Goal: Entertainment & Leisure: Browse casually

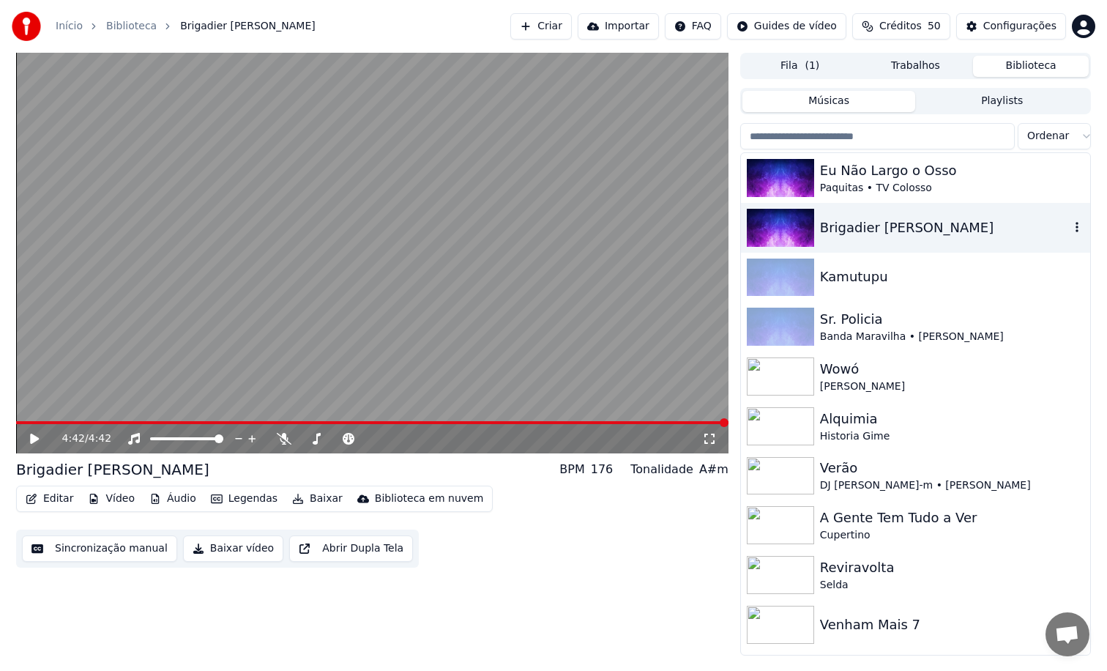
scroll to position [15, 0]
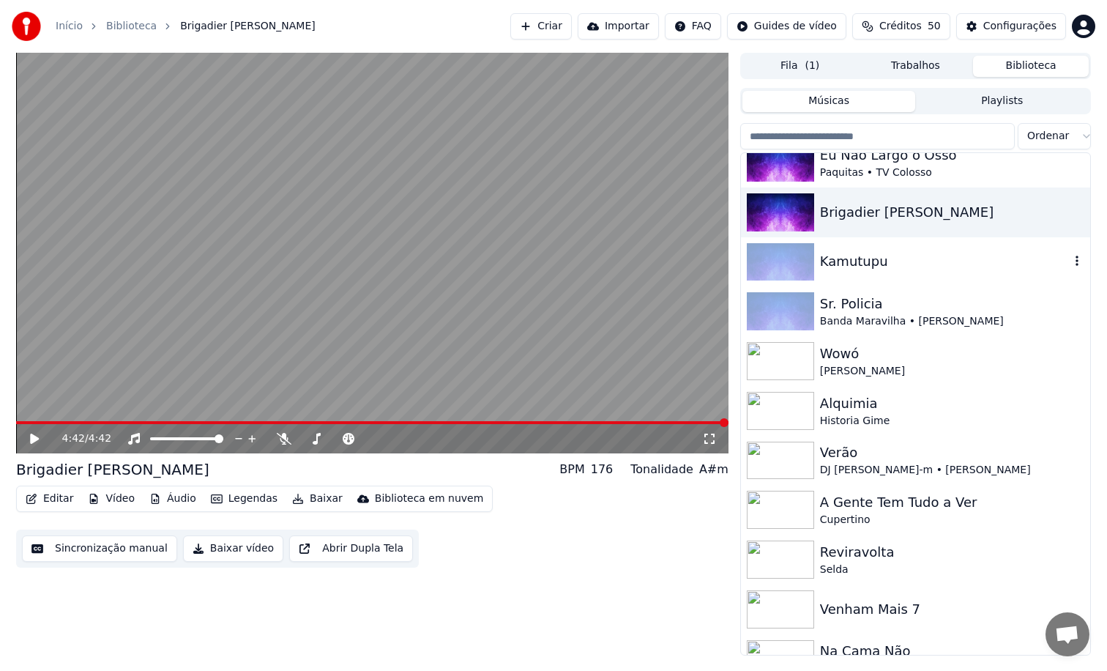
click at [862, 272] on div "Kamutupu" at bounding box center [915, 262] width 349 height 50
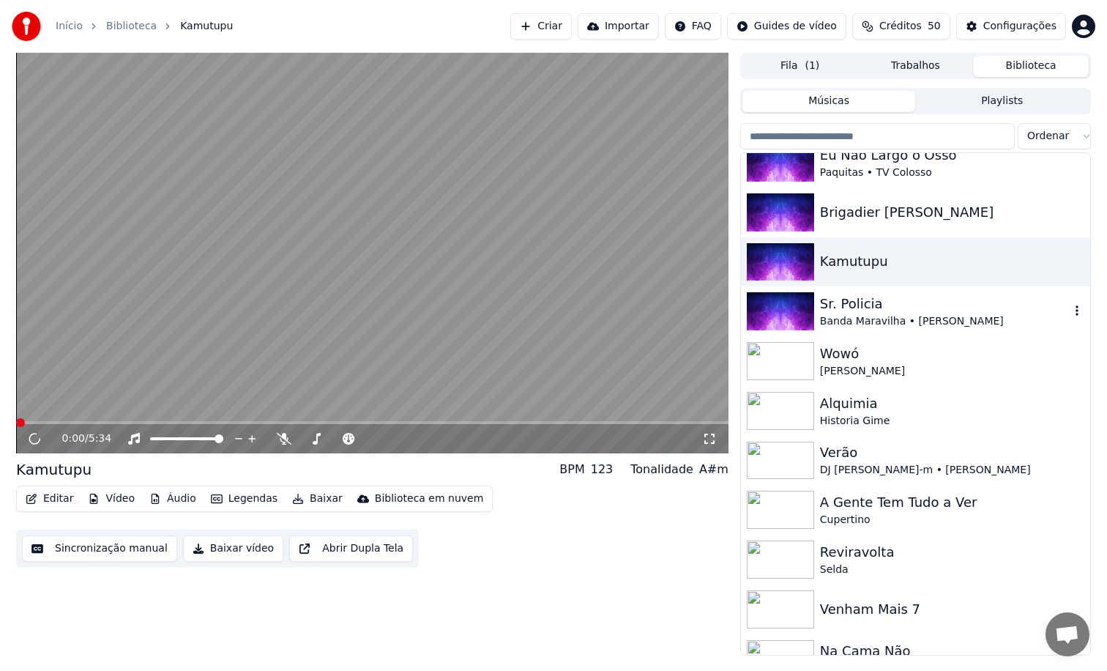
click at [855, 304] on div "Sr. Policia" at bounding box center [945, 304] width 250 height 20
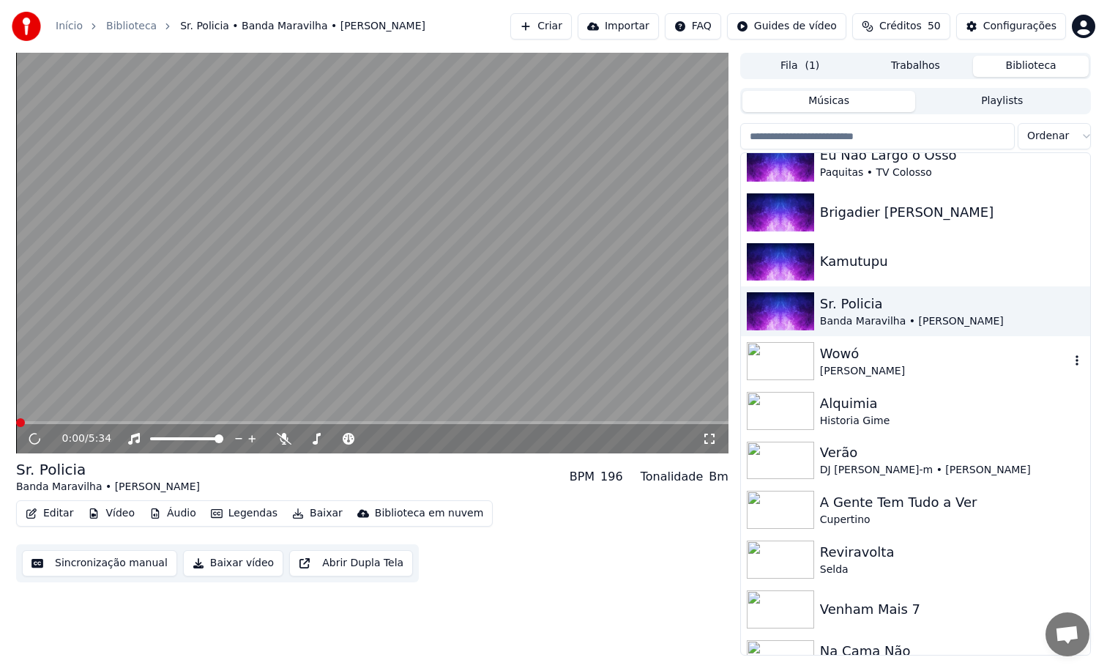
click at [851, 351] on div "Wowó" at bounding box center [945, 353] width 250 height 20
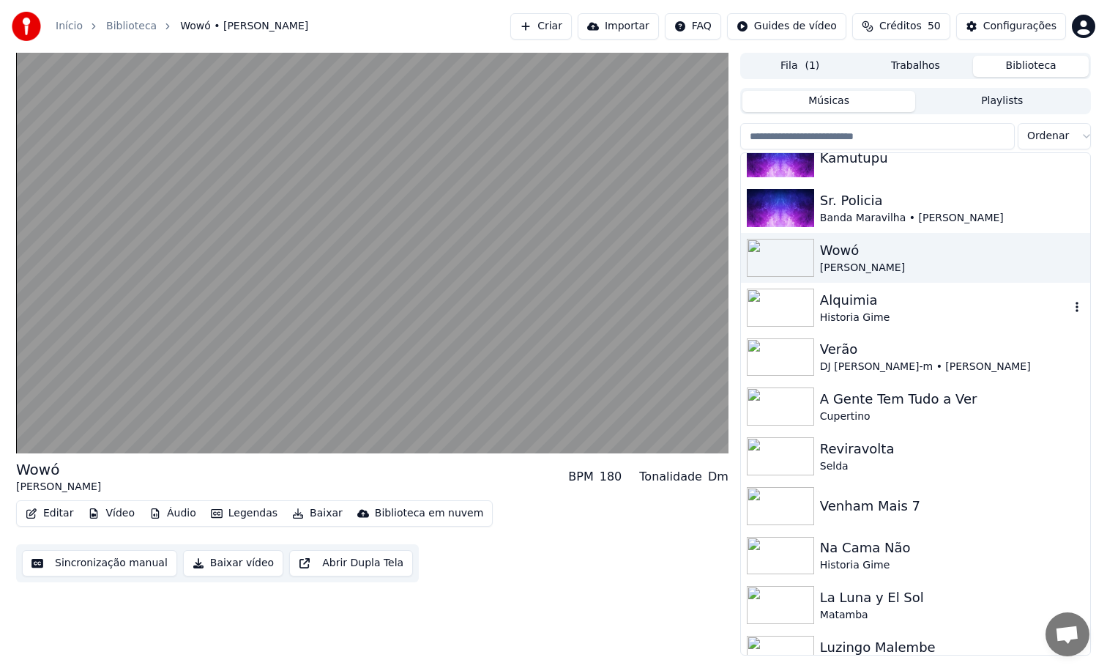
scroll to position [152, 0]
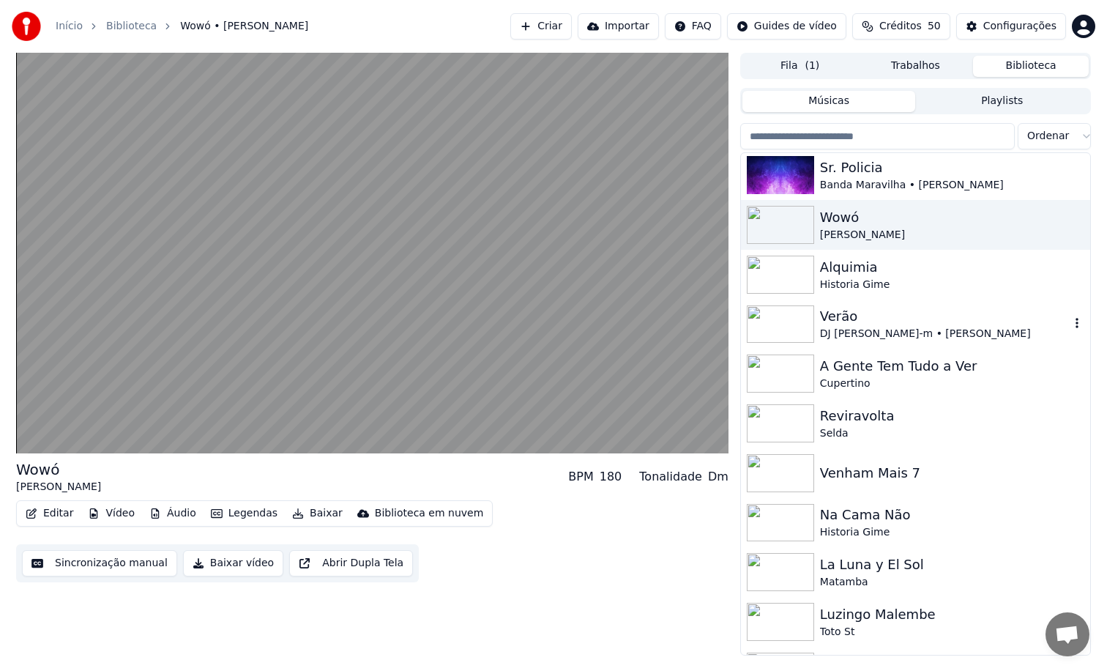
click at [866, 321] on div "Verão" at bounding box center [945, 316] width 250 height 20
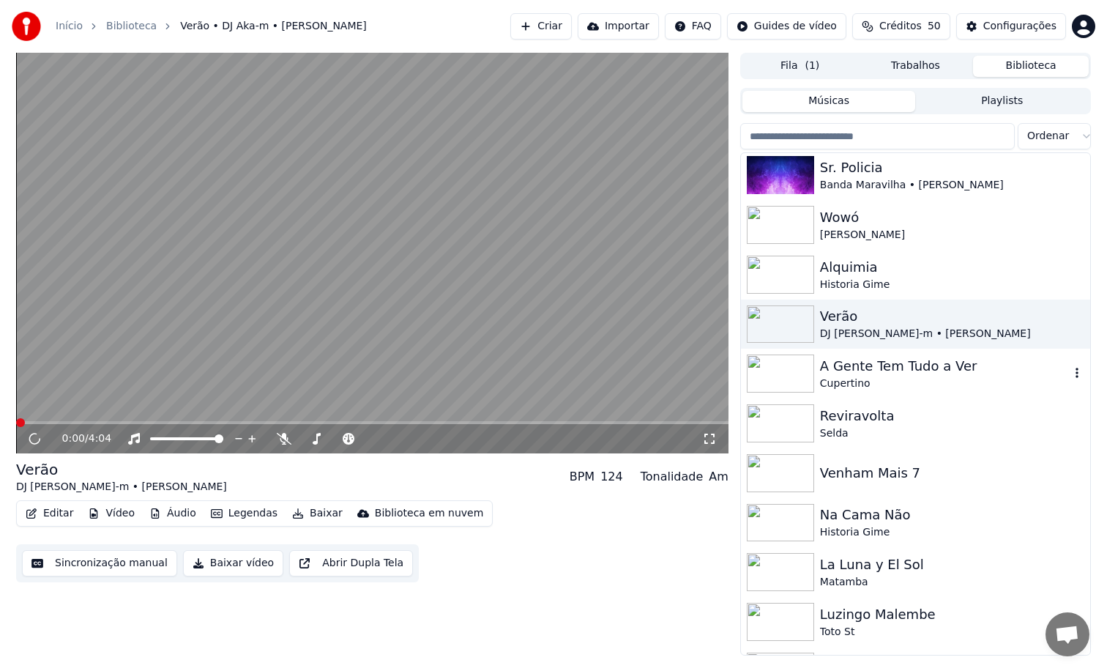
click at [858, 392] on div "A Gente Tem Tudo a Ver Cupertino" at bounding box center [915, 373] width 349 height 50
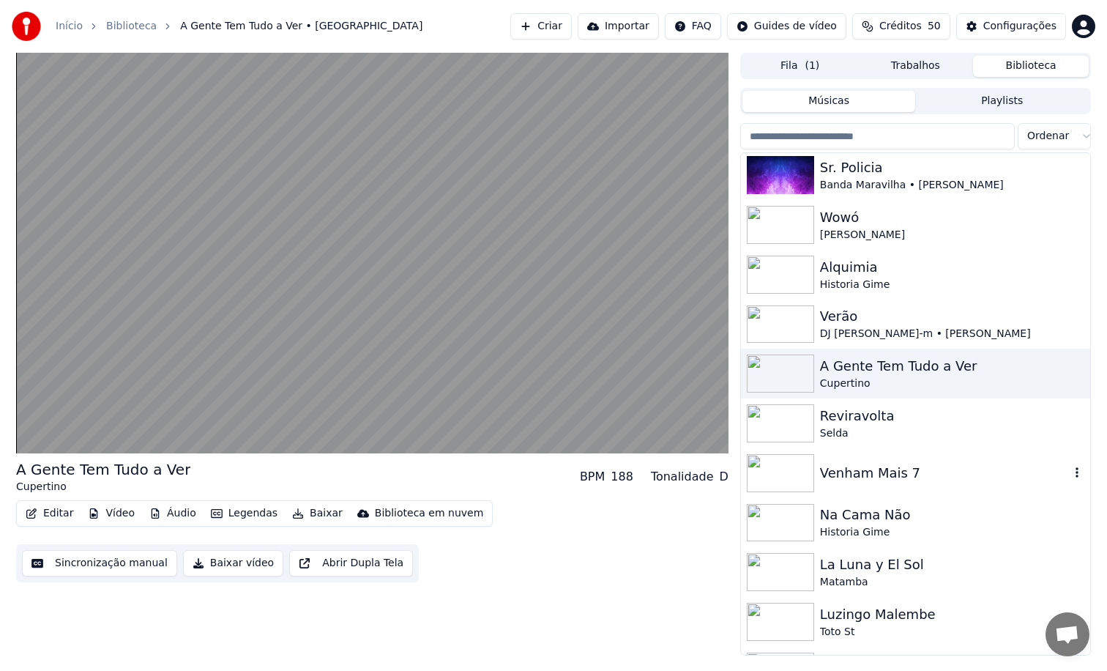
click at [854, 468] on div "Venham Mais 7" at bounding box center [945, 473] width 250 height 20
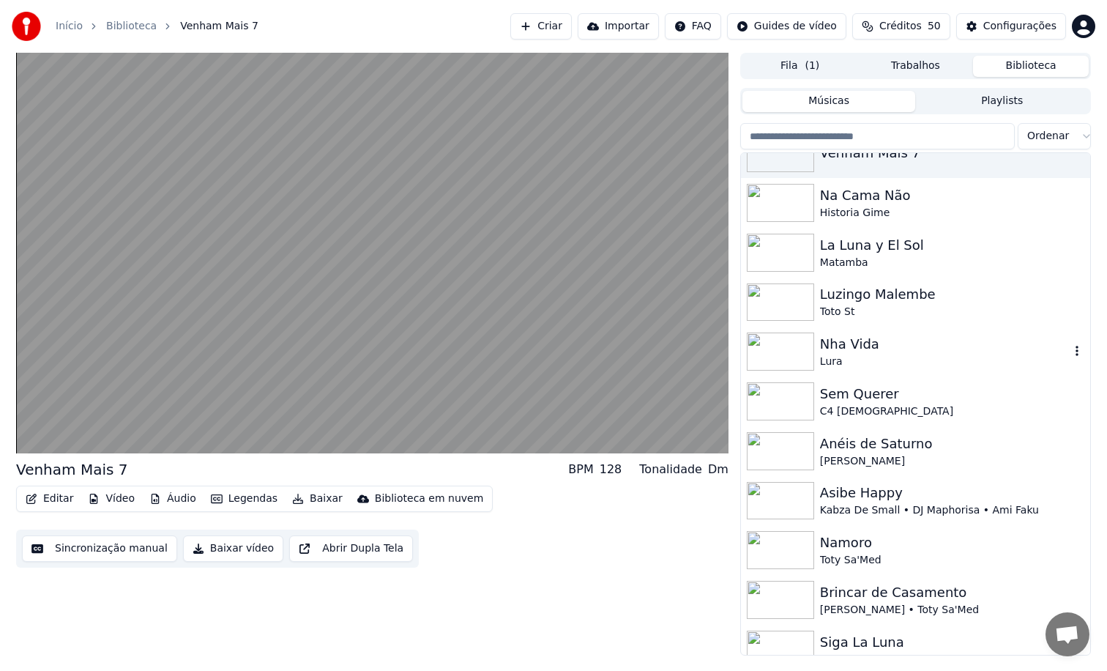
scroll to position [473, 0]
click at [866, 352] on div "Nha Vida" at bounding box center [945, 343] width 250 height 20
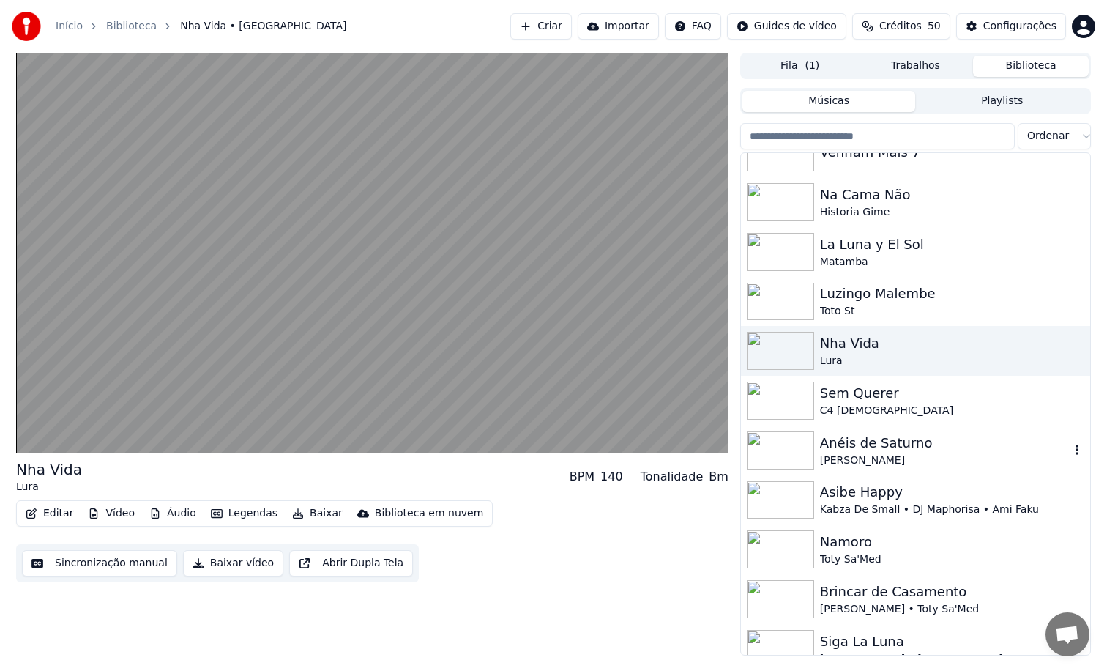
click at [885, 453] on div "[PERSON_NAME]" at bounding box center [945, 460] width 250 height 15
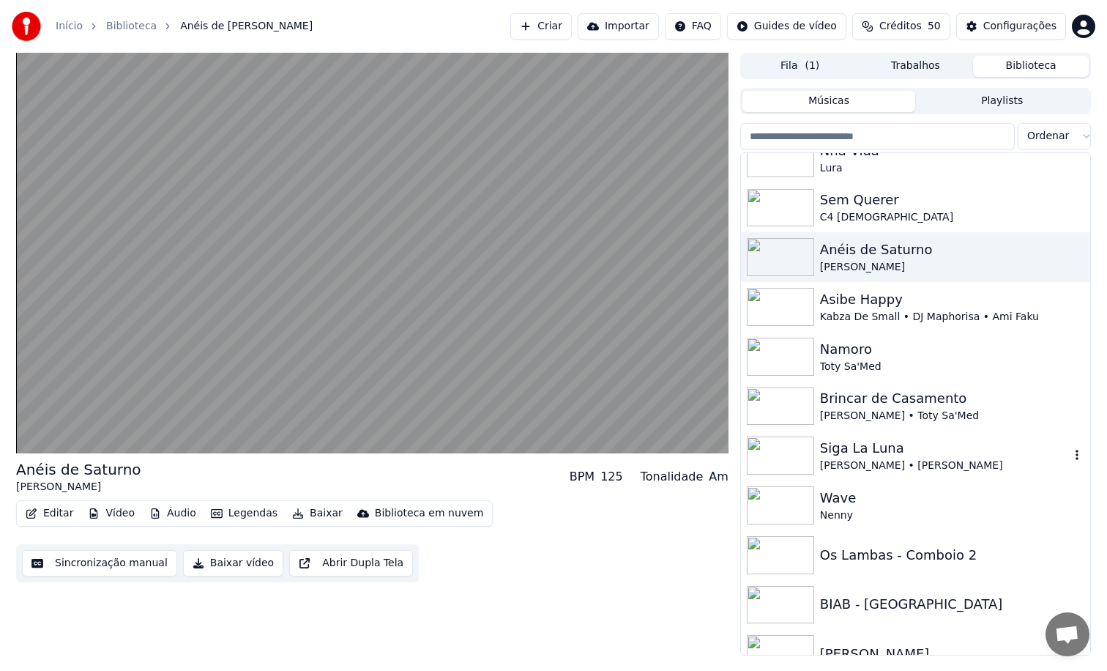
scroll to position [671, 0]
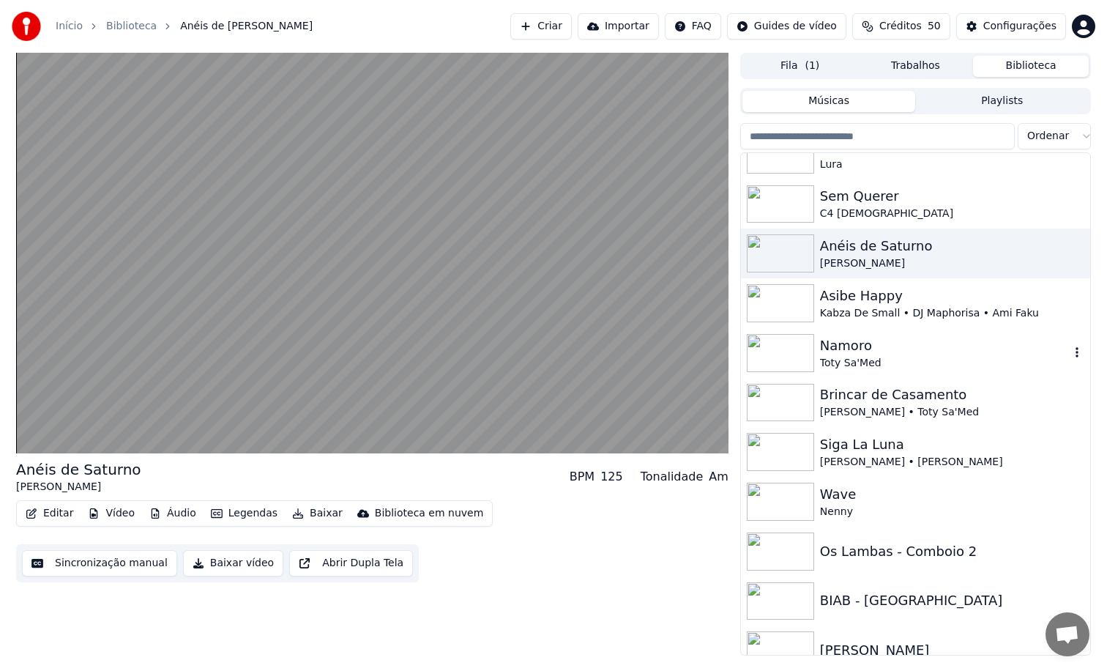
click at [870, 362] on div "Toty Sa'Med" at bounding box center [945, 363] width 250 height 15
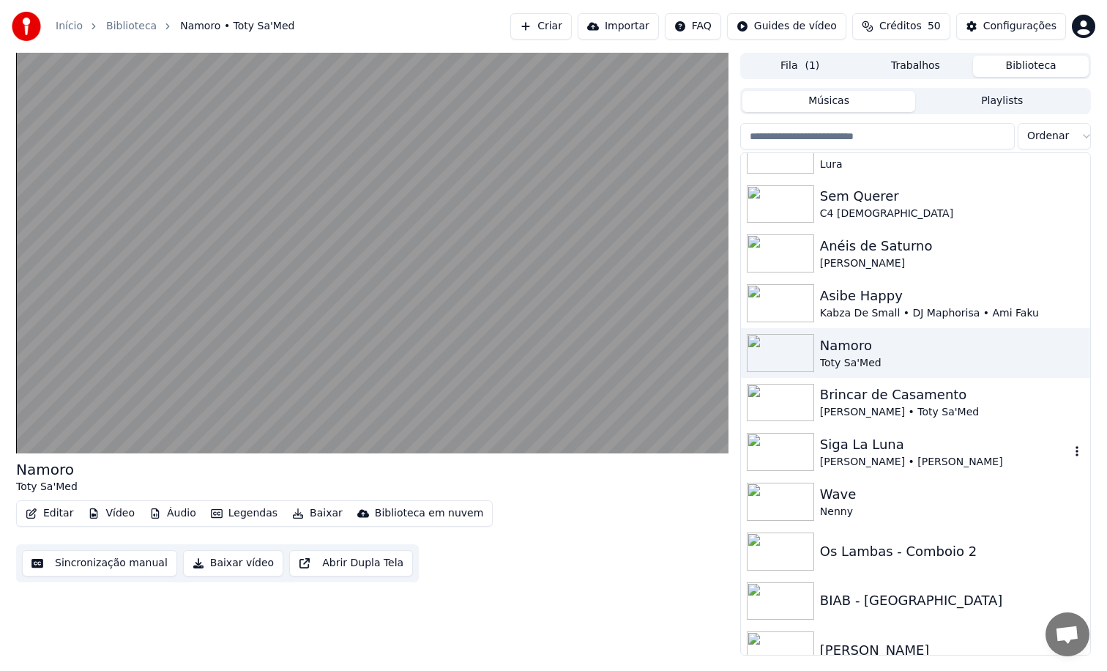
click at [865, 462] on div "[PERSON_NAME] • [PERSON_NAME]" at bounding box center [945, 462] width 250 height 15
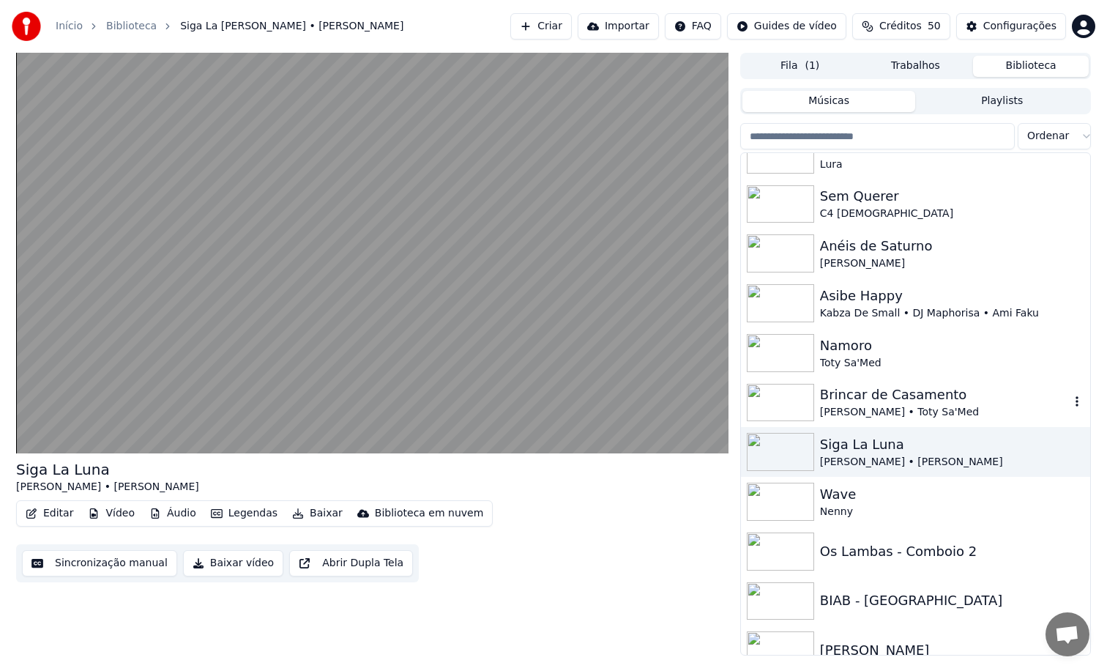
click at [863, 409] on div "[PERSON_NAME] • Toty Sa'Med" at bounding box center [945, 412] width 250 height 15
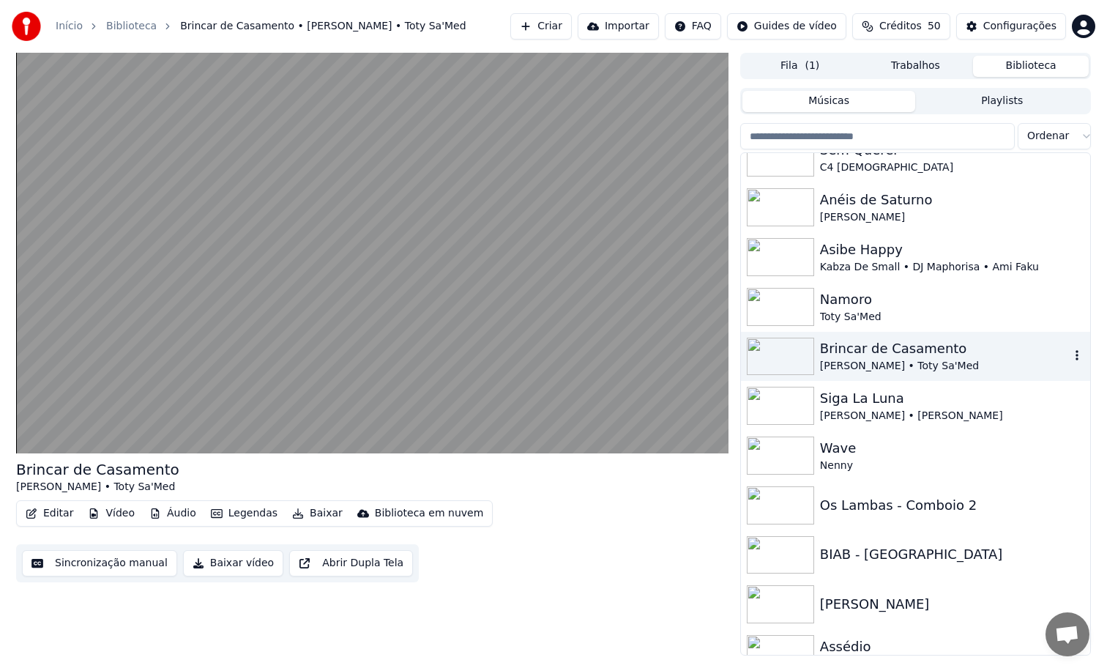
scroll to position [790, 0]
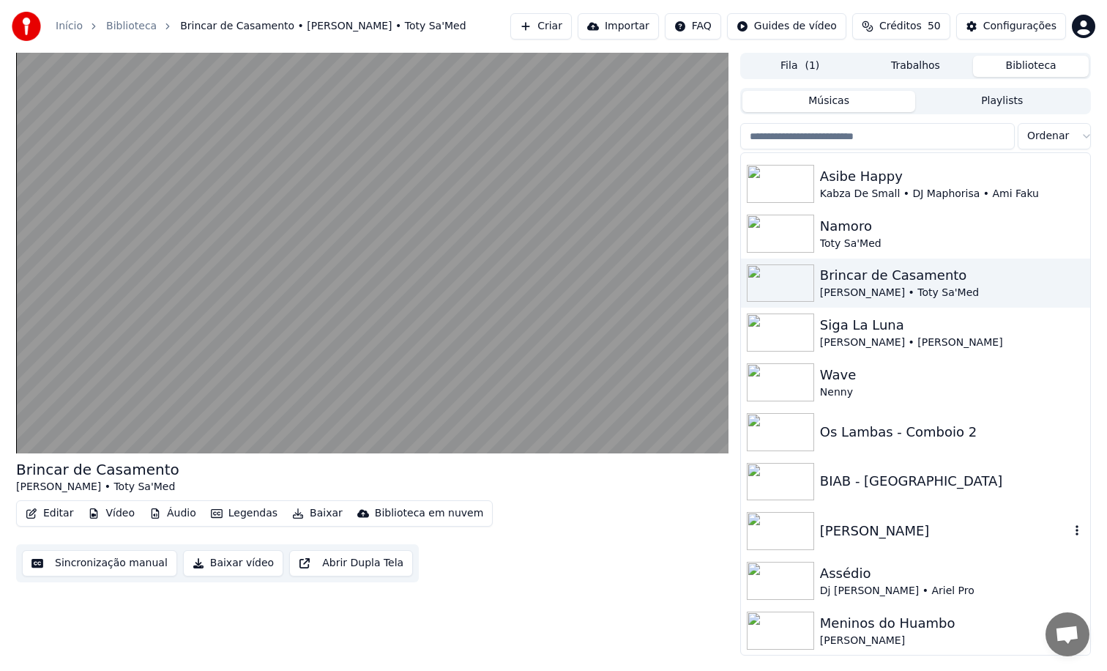
click at [903, 533] on div "[PERSON_NAME]" at bounding box center [945, 530] width 250 height 20
